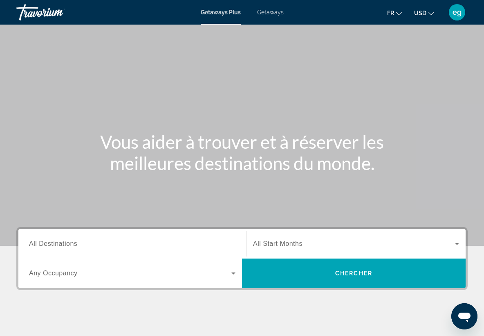
click at [65, 245] on span "All Destinations" at bounding box center [53, 243] width 48 height 7
click at [65, 245] on input "Destination All Destinations" at bounding box center [132, 244] width 207 height 10
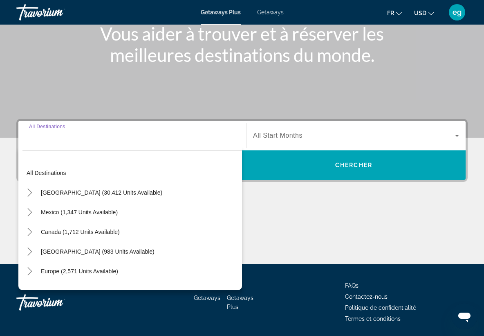
scroll to position [136, 0]
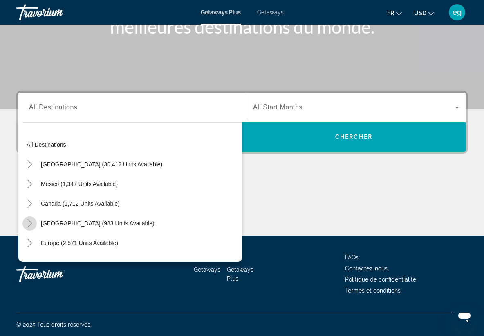
click at [35, 225] on mat-icon "Toggle Caribbean & Atlantic Islands (983 units available)" at bounding box center [30, 223] width 14 height 14
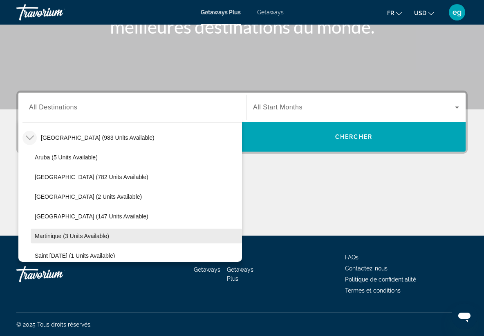
scroll to position [69, 0]
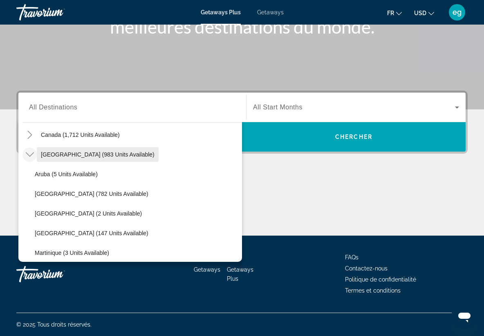
click at [54, 155] on span "[GEOGRAPHIC_DATA] (983 units available)" at bounding box center [98, 154] width 114 height 7
type input "**********"
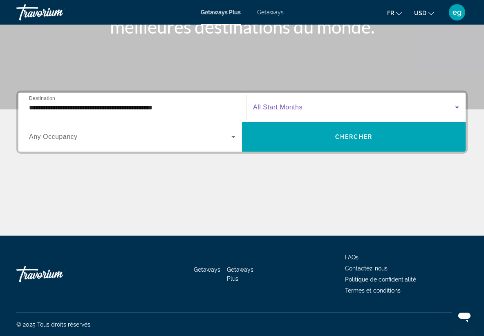
click at [265, 103] on span "Search widget" at bounding box center [354, 107] width 202 height 10
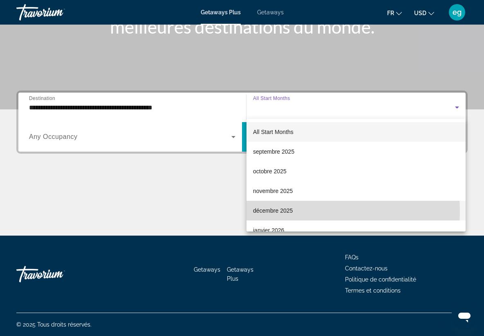
click at [282, 212] on span "décembre 2025" at bounding box center [273, 210] width 40 height 10
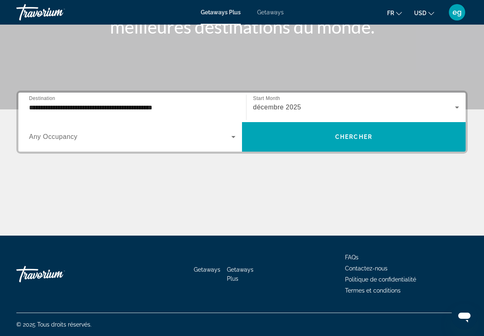
click at [45, 139] on span "Any Occupancy" at bounding box center [53, 136] width 49 height 7
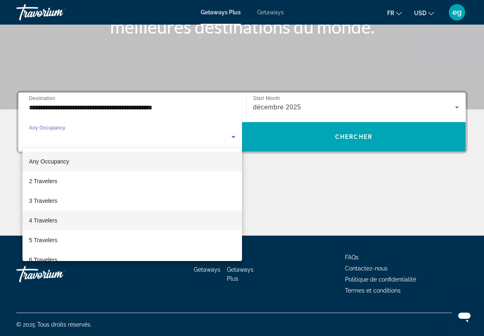
click at [50, 223] on span "4 Travelers" at bounding box center [43, 220] width 28 height 10
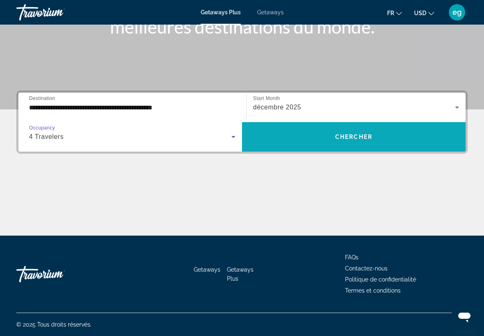
click at [301, 151] on span "Search widget" at bounding box center [354, 136] width 224 height 29
